Goal: Book appointment/travel/reservation

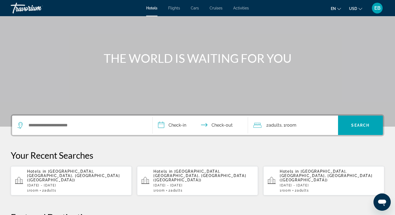
scroll to position [34, 0]
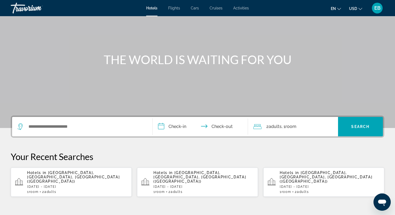
click at [239, 10] on div "Hotels Flights Cars Cruises Activities Hotels Flights Cars Cruises Activities e…" at bounding box center [197, 8] width 395 height 14
click at [242, 7] on span "Activities" at bounding box center [241, 8] width 16 height 4
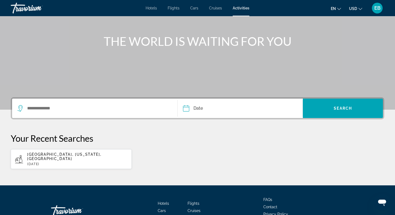
scroll to position [57, 0]
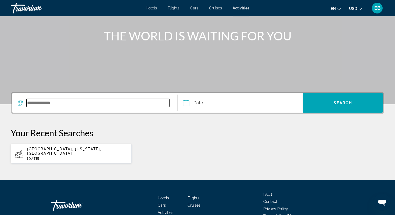
click at [88, 103] on input "Search widget" at bounding box center [98, 103] width 143 height 8
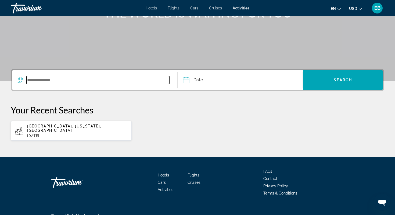
scroll to position [84, 0]
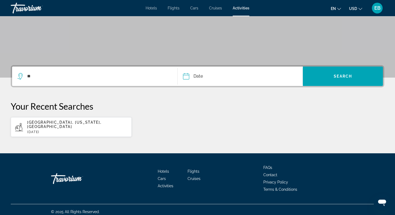
click at [52, 123] on span "[GEOGRAPHIC_DATA], [US_STATE], [GEOGRAPHIC_DATA]" at bounding box center [64, 124] width 74 height 9
type input "**********"
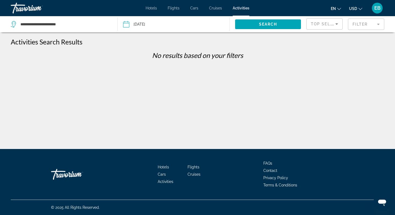
click at [151, 9] on span "Hotels" at bounding box center [151, 8] width 11 height 4
